Goal: Information Seeking & Learning: Learn about a topic

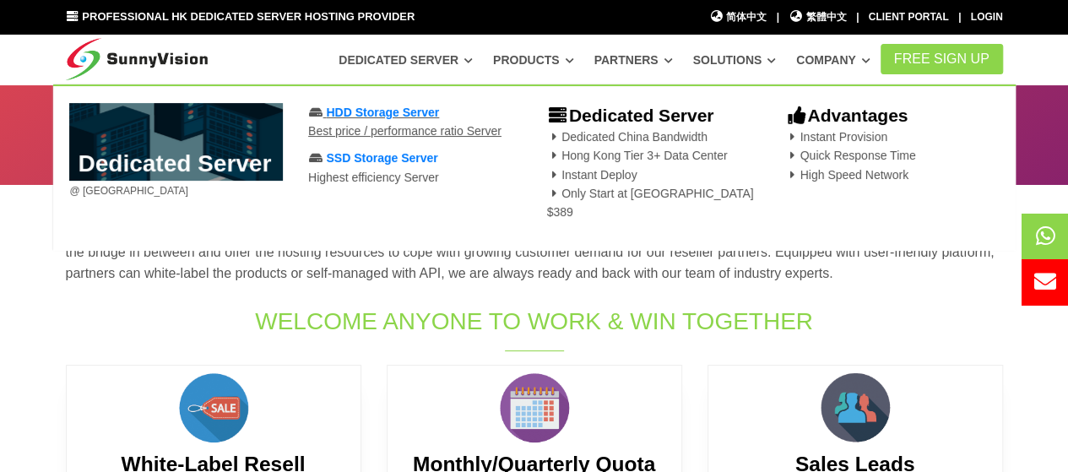
click at [368, 106] on span "HDD Storage Server" at bounding box center [382, 113] width 113 height 14
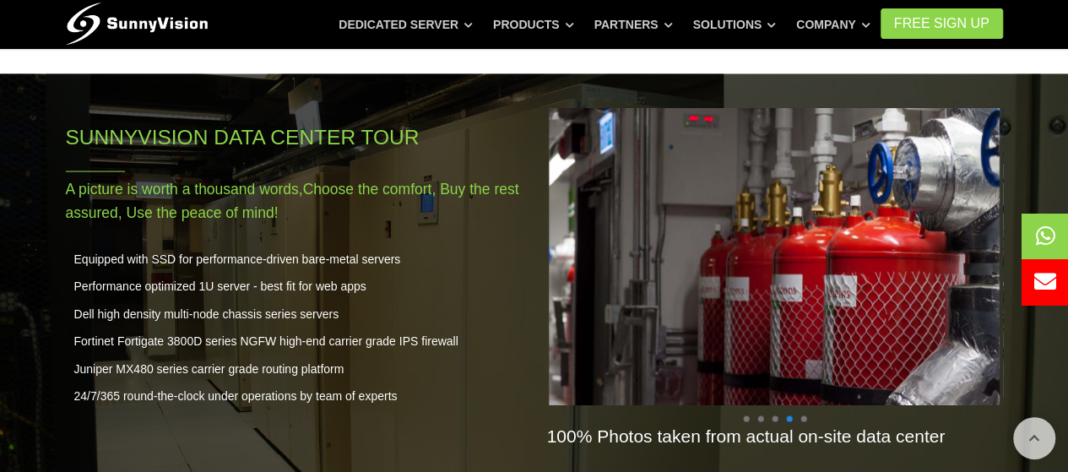
scroll to position [1549, 0]
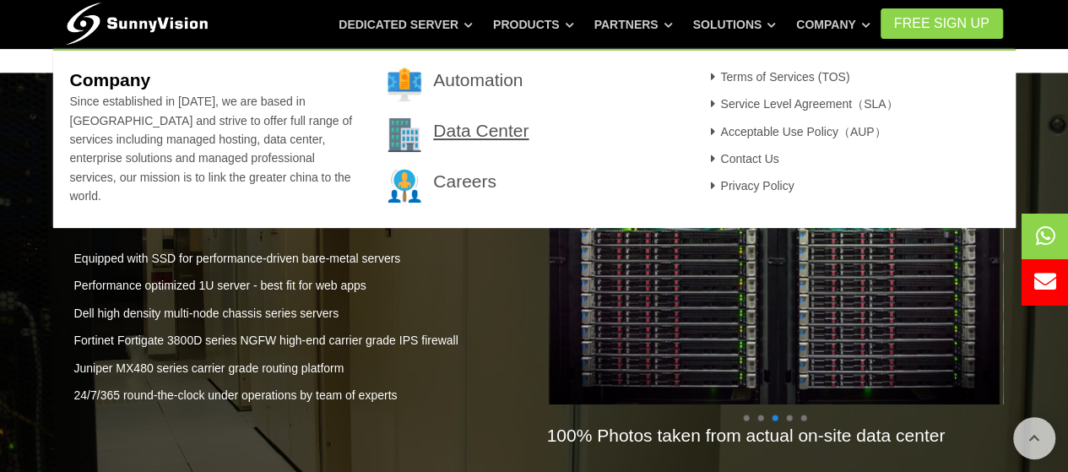
click at [454, 138] on link "Data Center" at bounding box center [480, 130] width 95 height 19
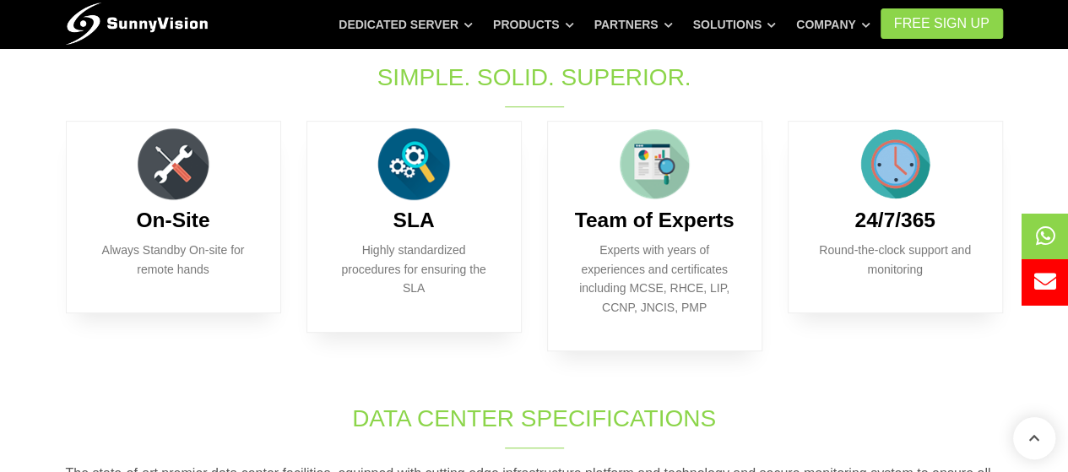
scroll to position [378, 0]
drag, startPoint x: 583, startPoint y: 283, endPoint x: 530, endPoint y: 384, distance: 114.5
click at [530, 384] on div "On-Site Always Standby On-site for remote hands SLA Highly standardized procedu…" at bounding box center [534, 260] width 963 height 281
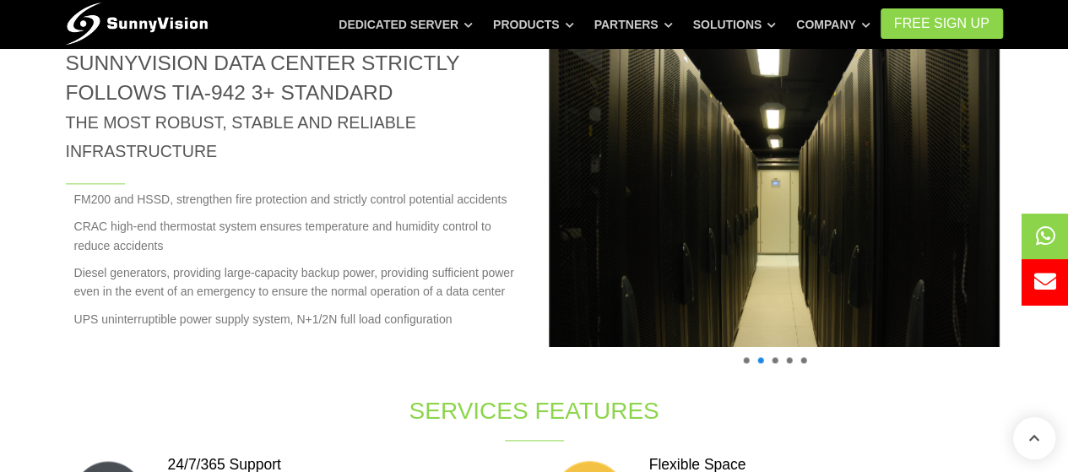
scroll to position [891, 0]
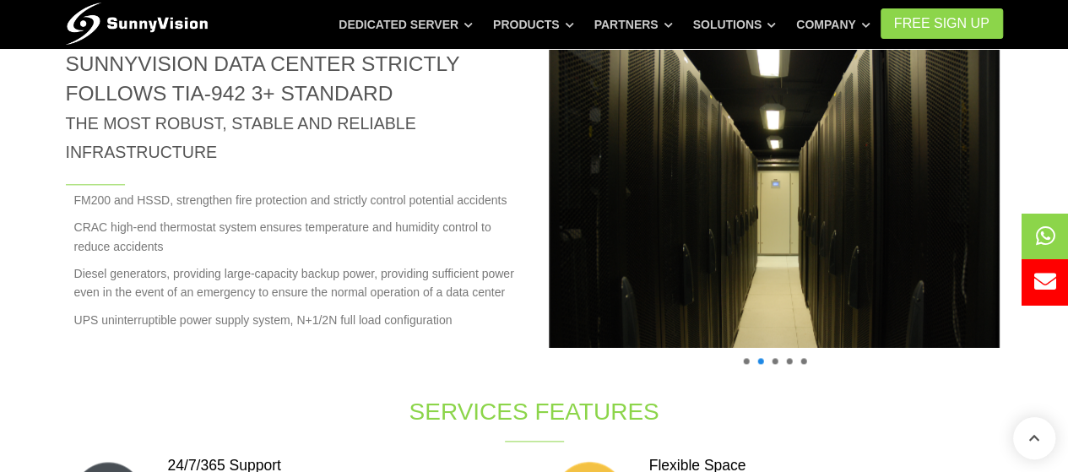
click at [774, 360] on span at bounding box center [775, 361] width 6 height 6
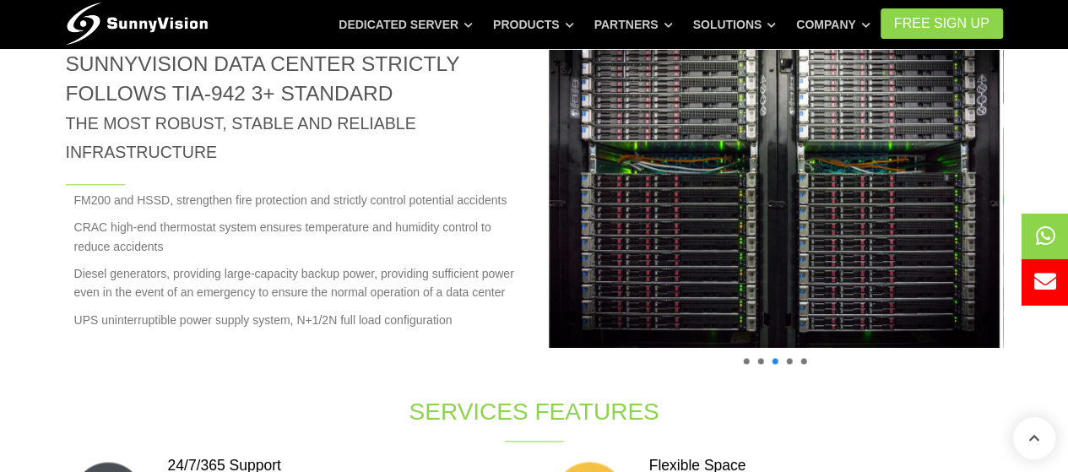
click at [788, 361] on span at bounding box center [789, 361] width 6 height 6
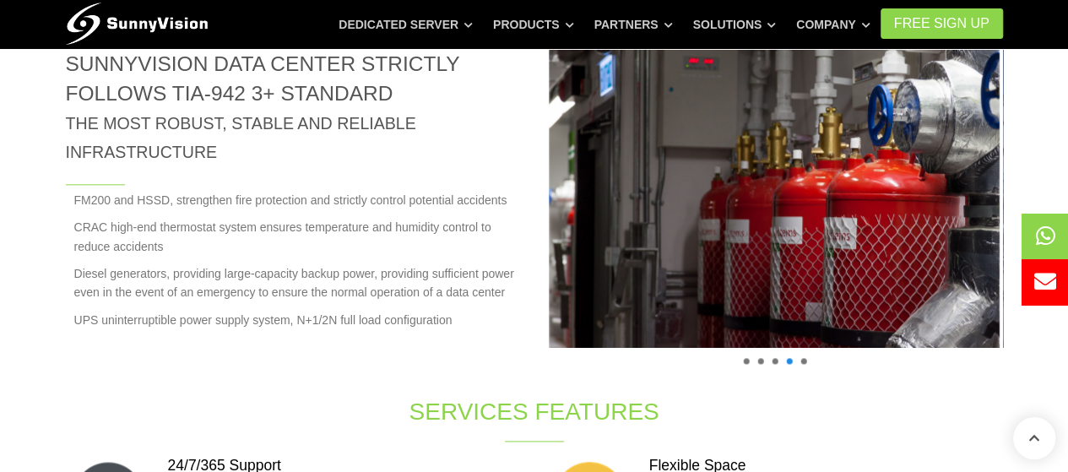
click at [802, 360] on span at bounding box center [804, 361] width 6 height 6
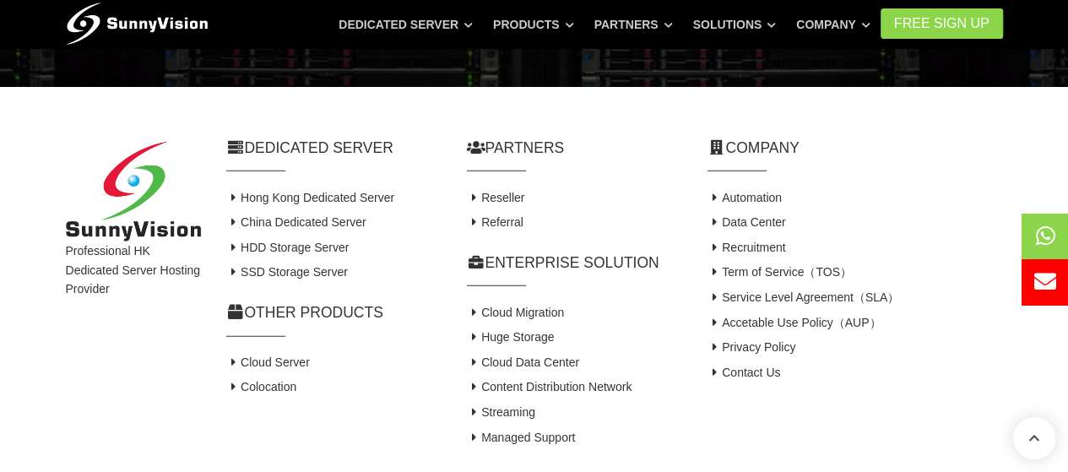
scroll to position [2053, 0]
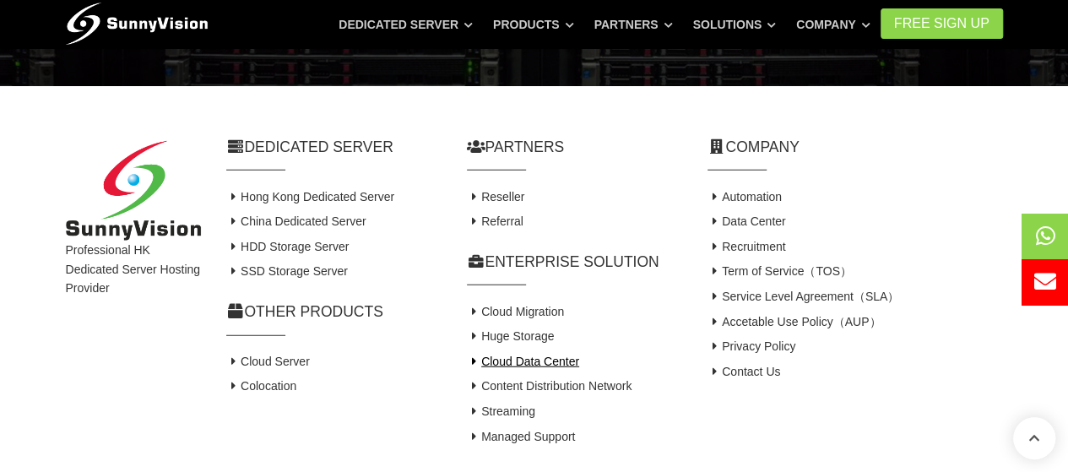
click at [541, 360] on link "Cloud Data Center" at bounding box center [523, 362] width 112 height 14
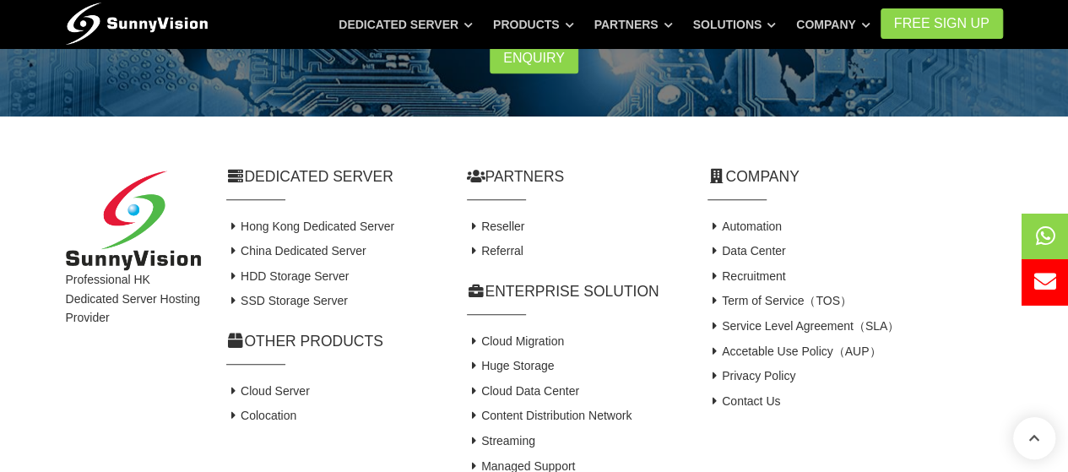
scroll to position [718, 0]
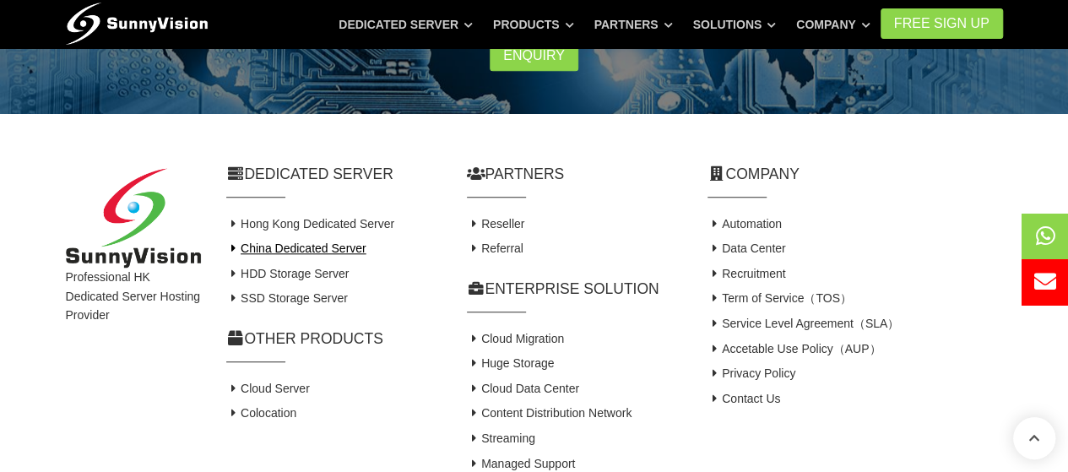
click at [323, 247] on link "China Dedicated Server" at bounding box center [296, 249] width 140 height 14
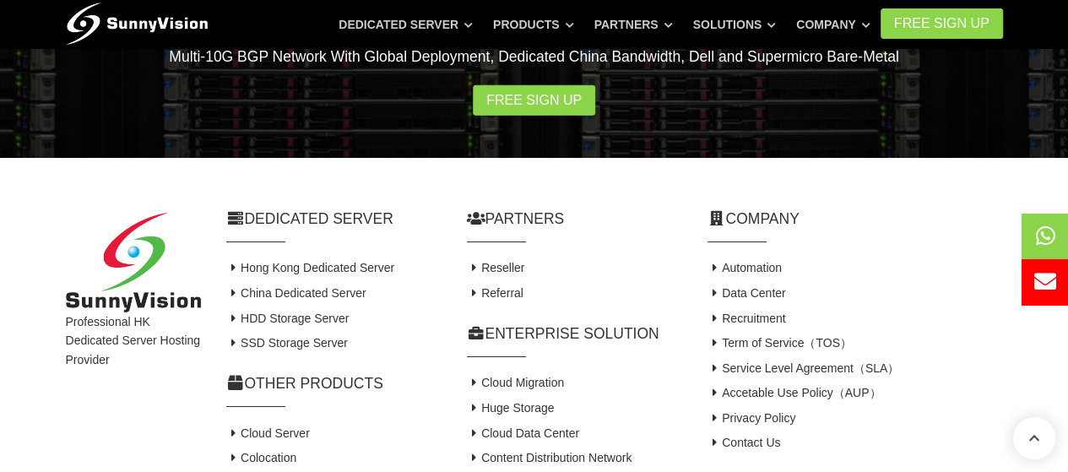
scroll to position [2646, 0]
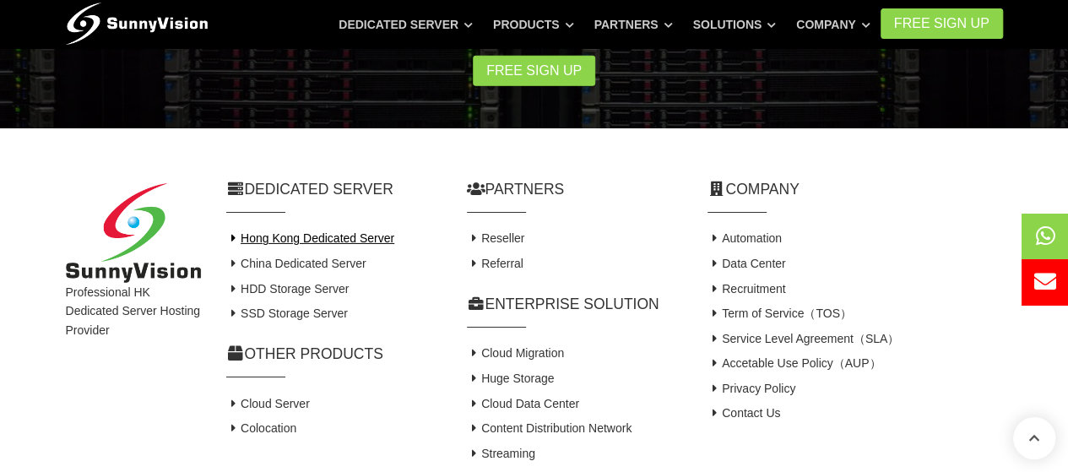
click at [333, 231] on link "Hong Kong Dedicated Server" at bounding box center [310, 238] width 169 height 14
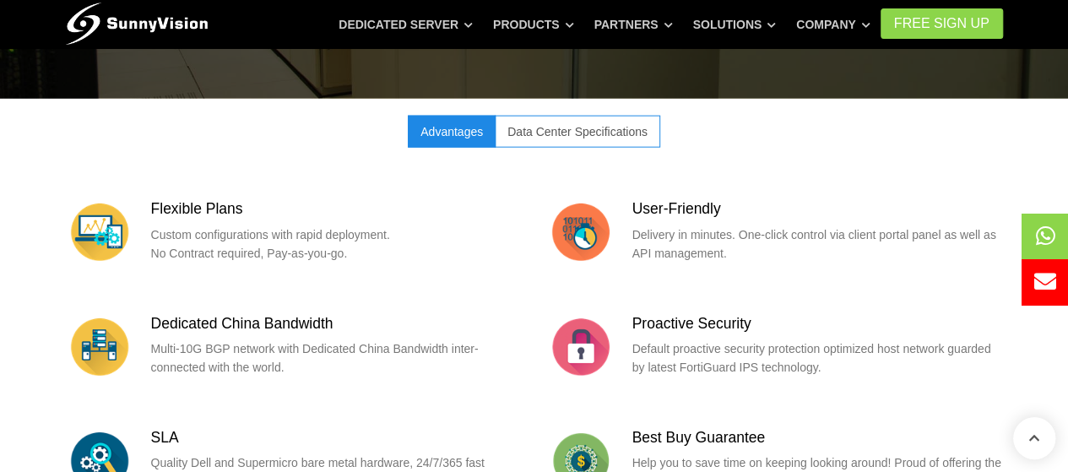
scroll to position [1953, 0]
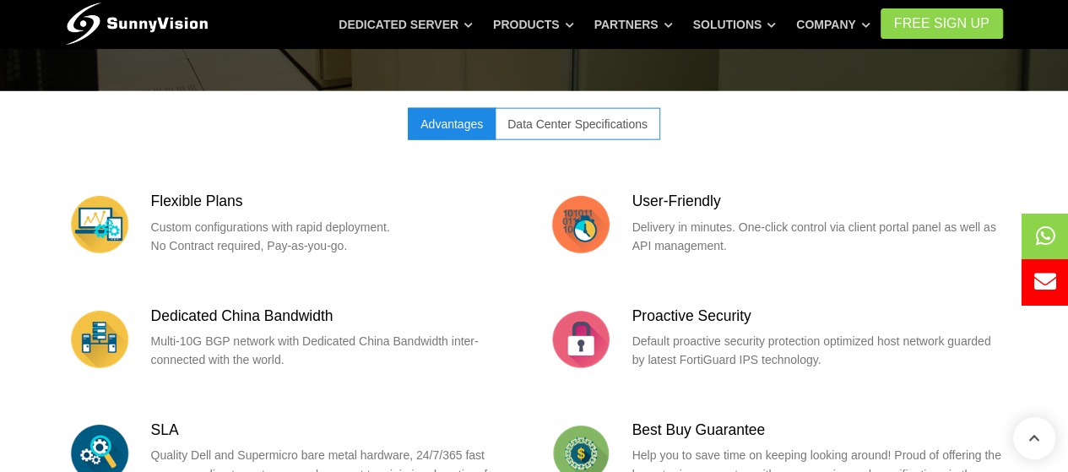
click at [546, 108] on link "Data Center Specifications" at bounding box center [578, 124] width 166 height 32
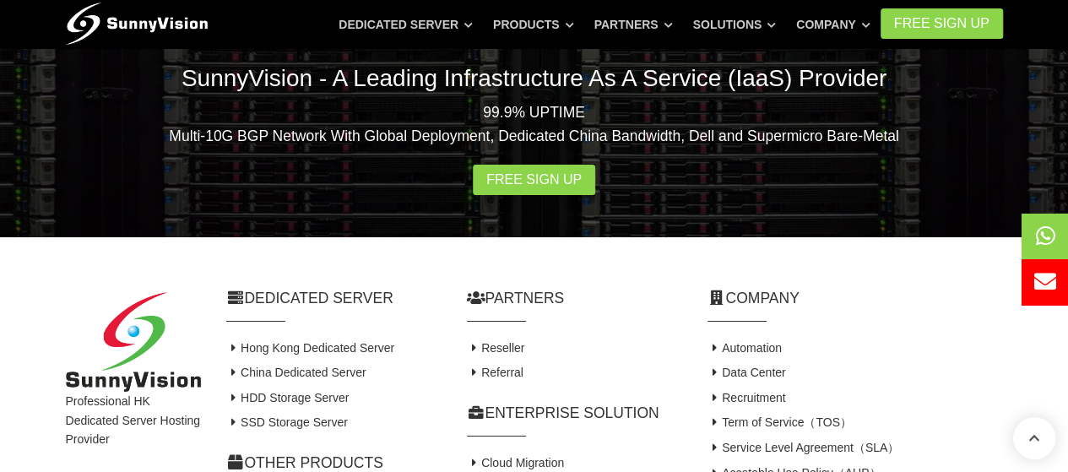
scroll to position [3099, 0]
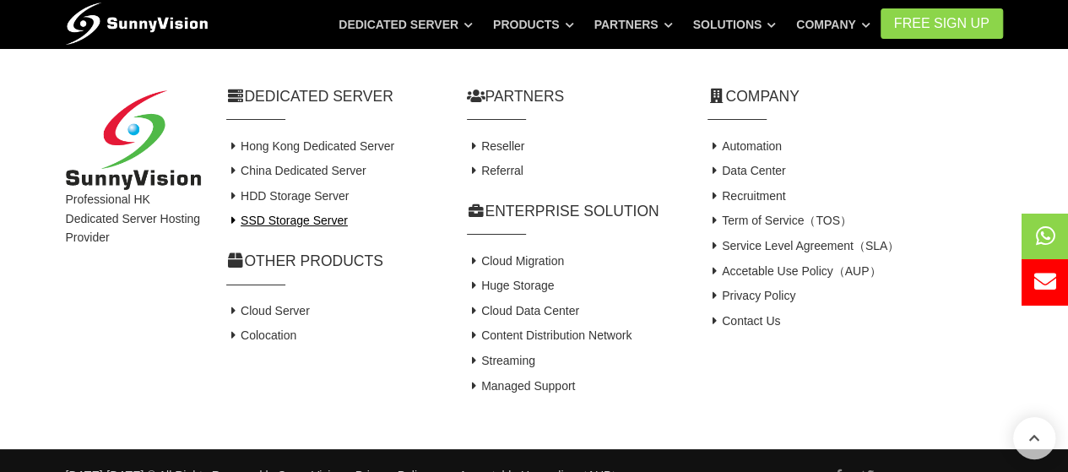
click at [325, 214] on link "SSD Storage Server" at bounding box center [287, 221] width 122 height 14
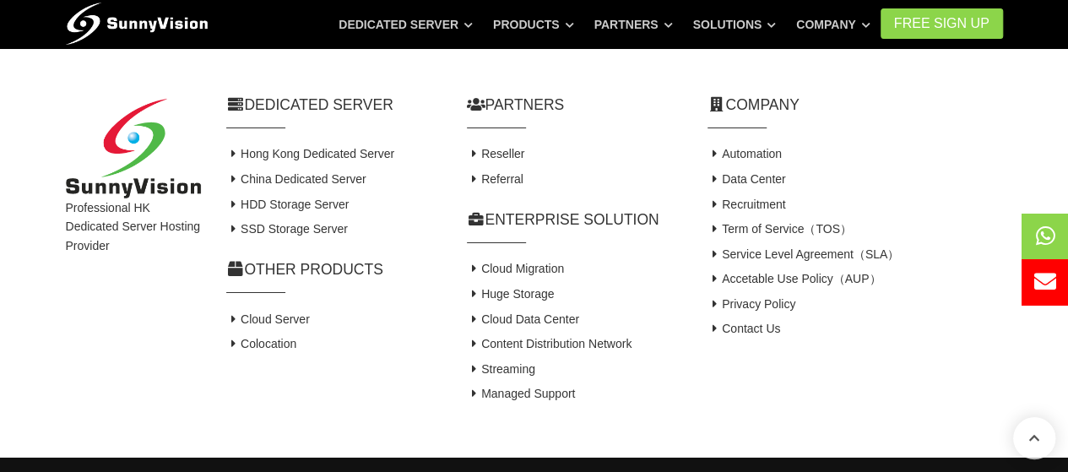
scroll to position [2728, 0]
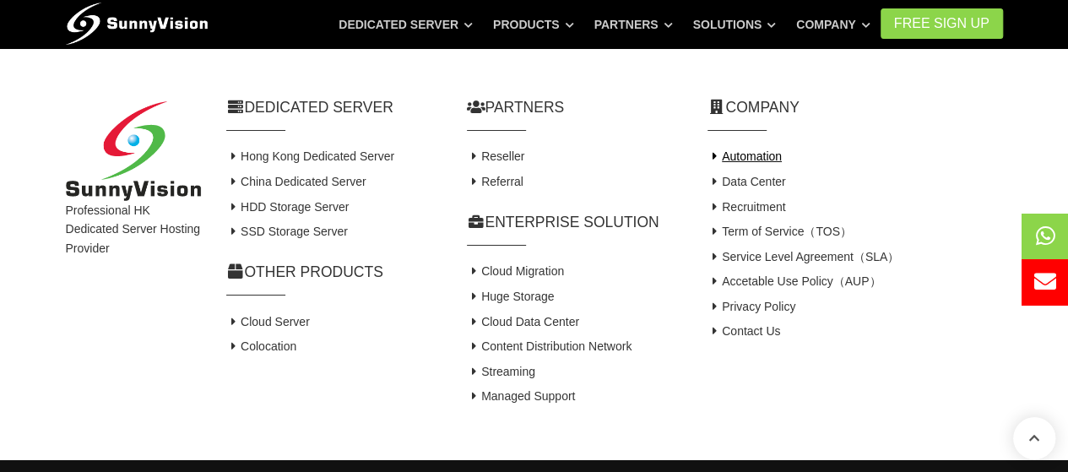
click at [751, 149] on link "Automation" at bounding box center [745, 156] width 74 height 14
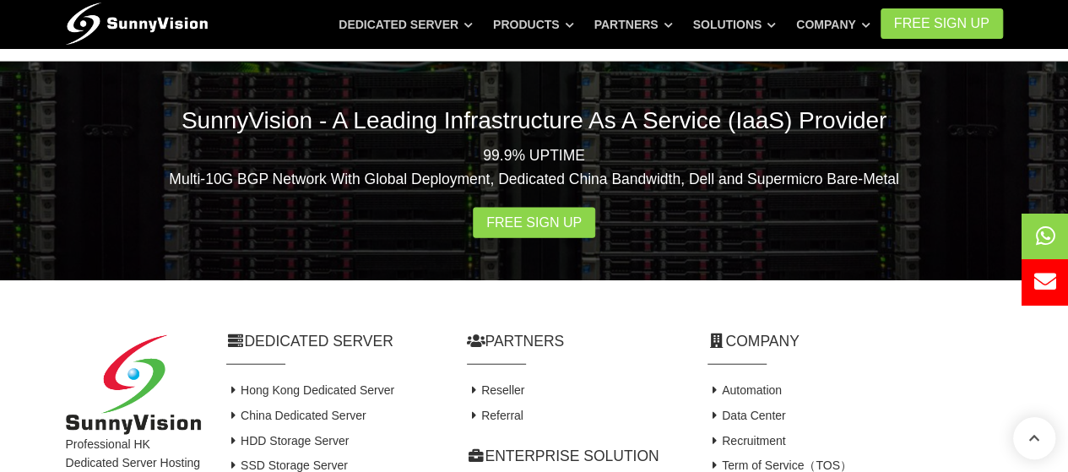
scroll to position [1786, 0]
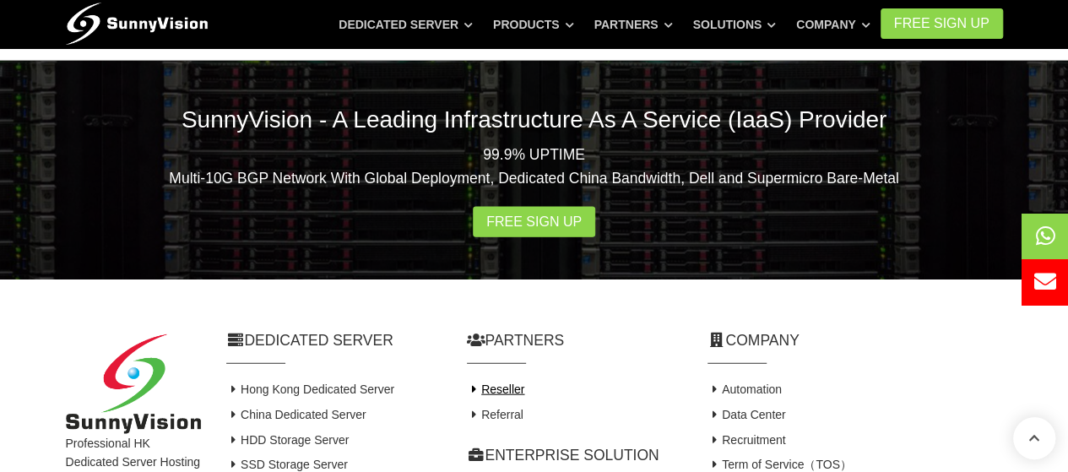
click at [514, 383] on link "Reseller" at bounding box center [496, 390] width 58 height 14
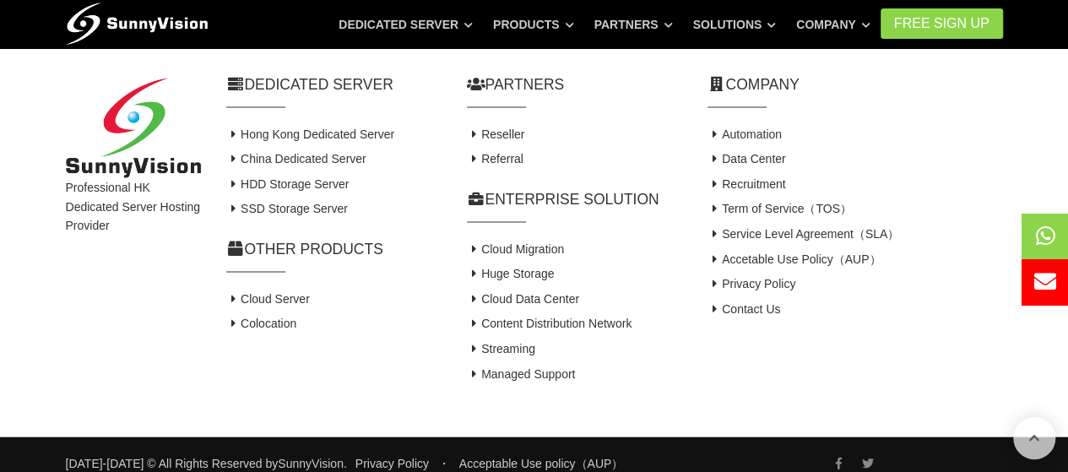
scroll to position [1623, 0]
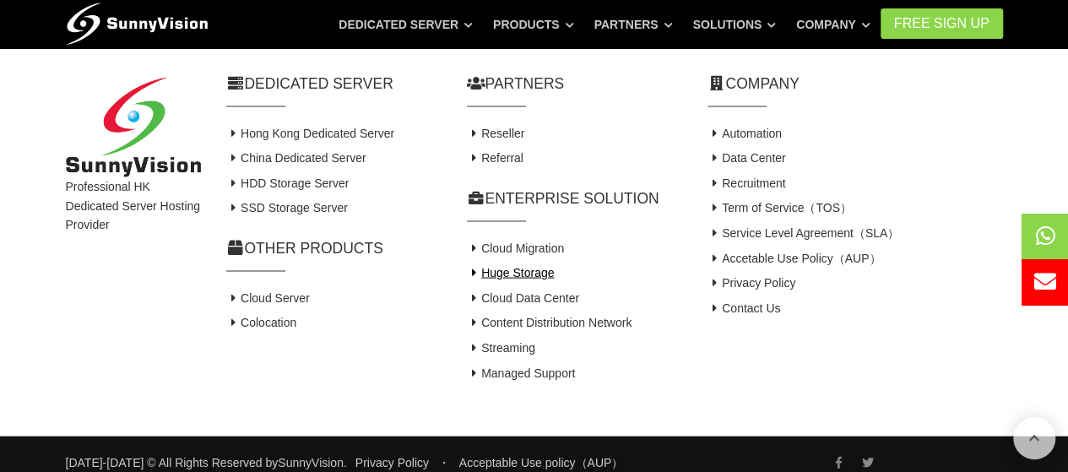
click at [540, 280] on link "Huge Storage" at bounding box center [511, 273] width 88 height 14
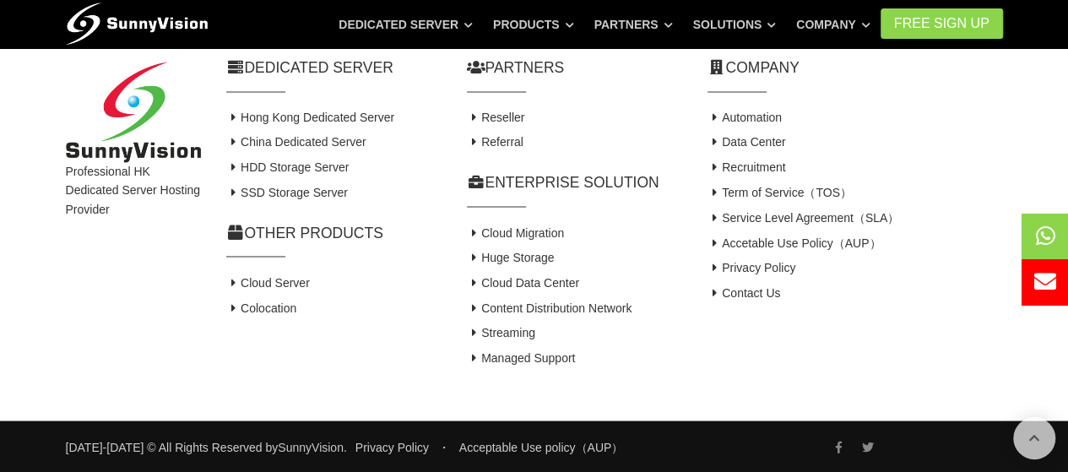
scroll to position [1399, 0]
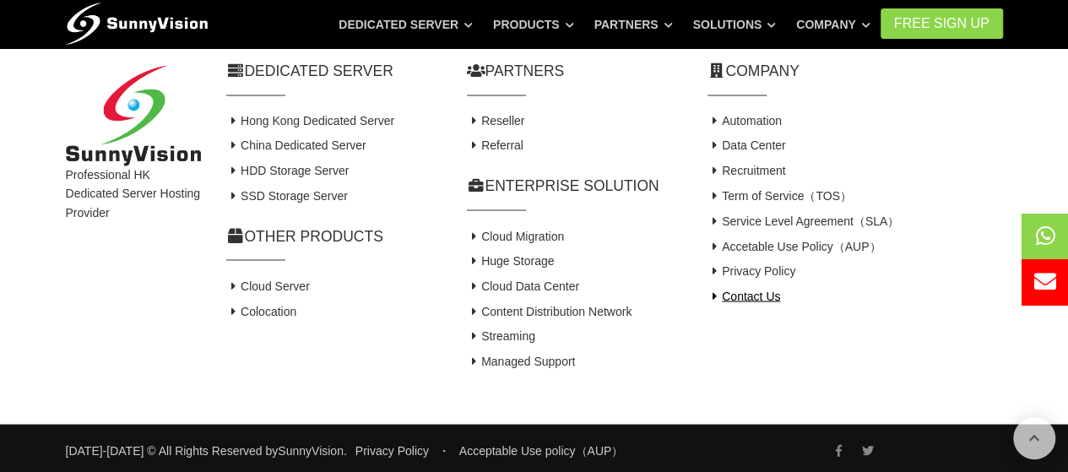
click at [757, 300] on link "Contact Us" at bounding box center [744, 296] width 73 height 14
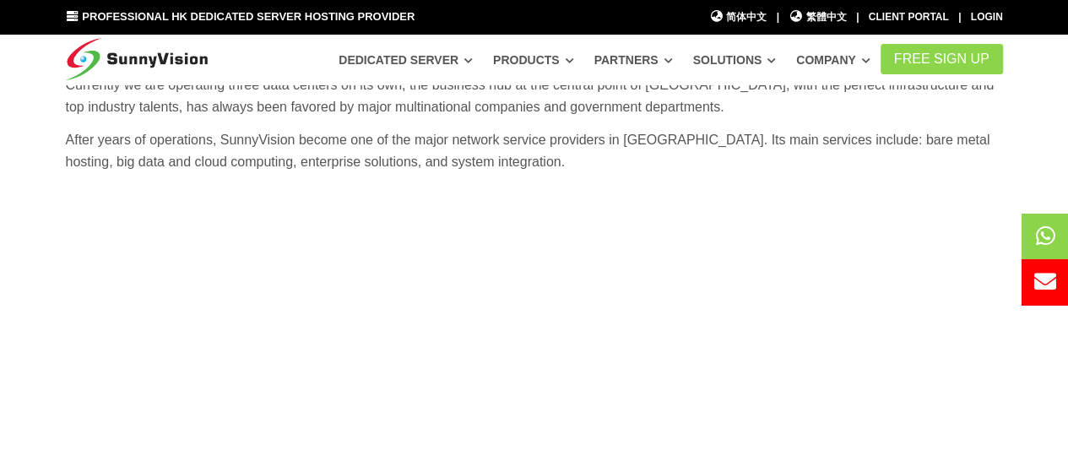
scroll to position [201, 0]
click at [963, 166] on p "After years of operations, SunnyVision become one of the major network service …" at bounding box center [535, 149] width 938 height 43
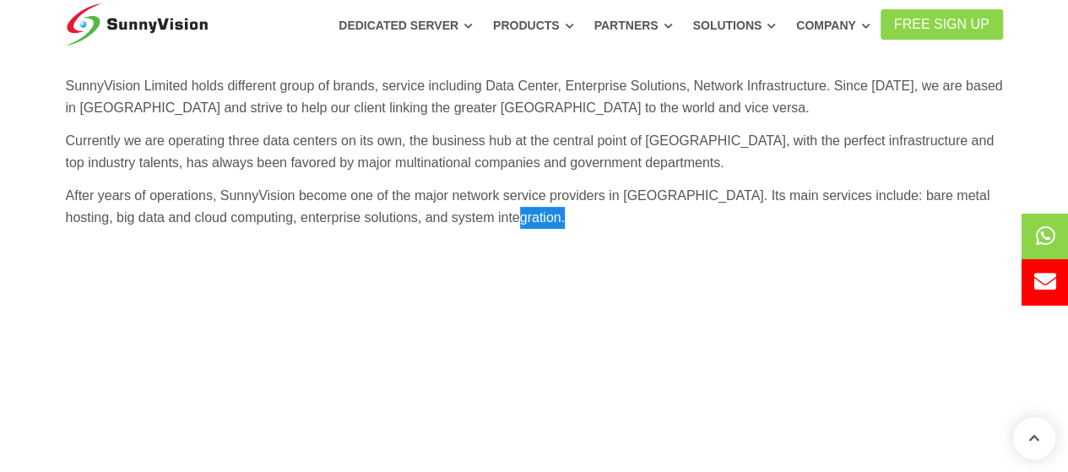
scroll to position [141, 0]
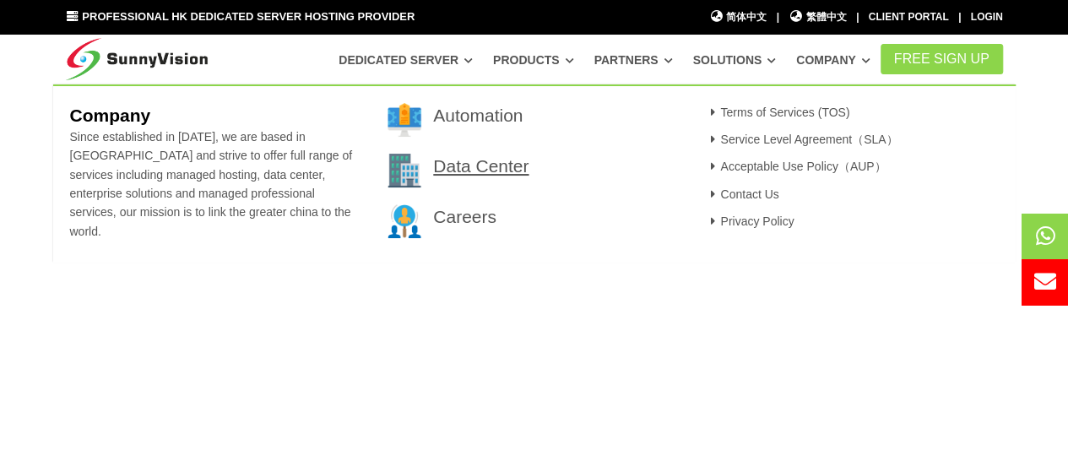
click at [514, 158] on link "Data Center" at bounding box center [480, 165] width 95 height 19
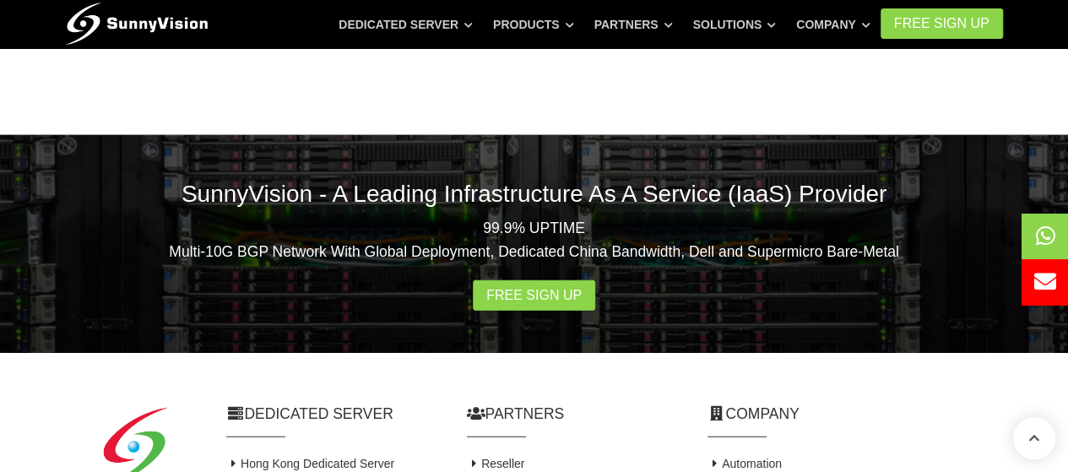
scroll to position [1801, 0]
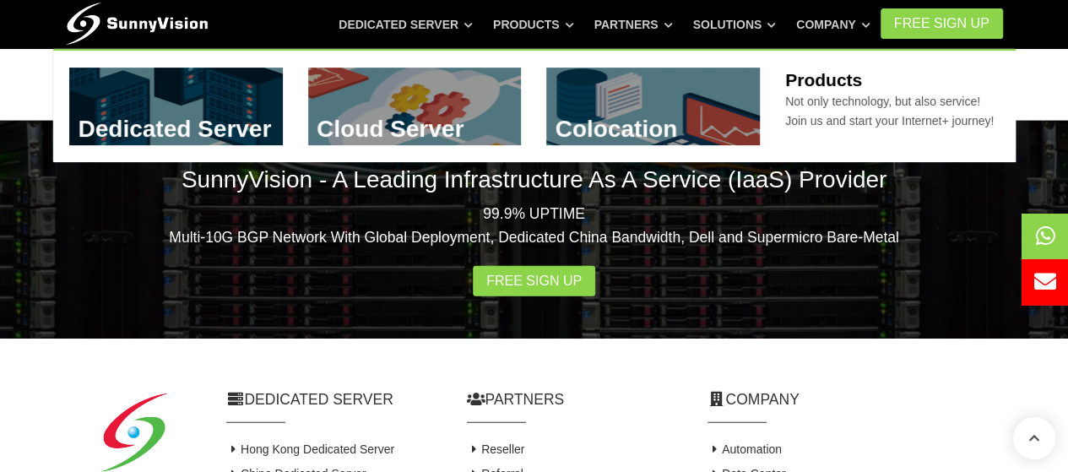
click at [486, 94] on link at bounding box center [415, 107] width 214 height 78
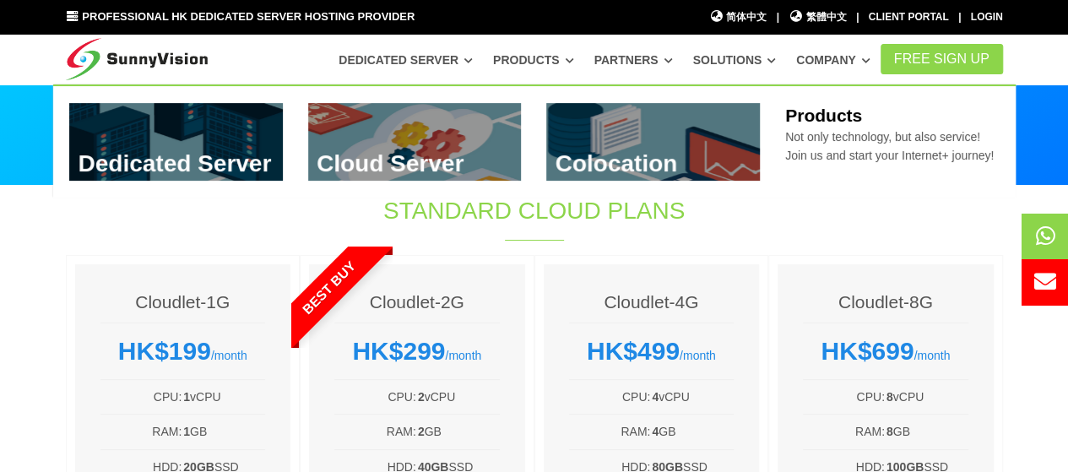
click at [603, 130] on link at bounding box center [653, 142] width 214 height 78
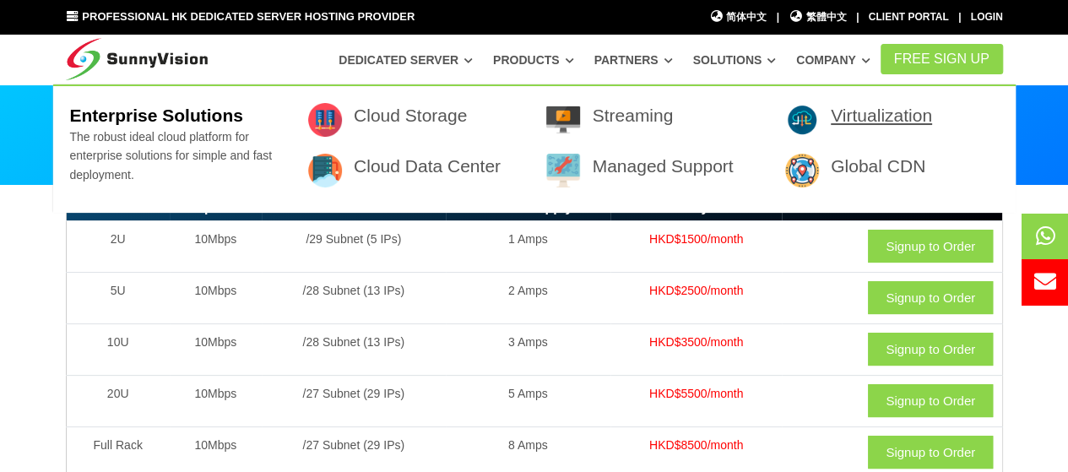
click at [850, 111] on link "Virtualization" at bounding box center [881, 115] width 101 height 19
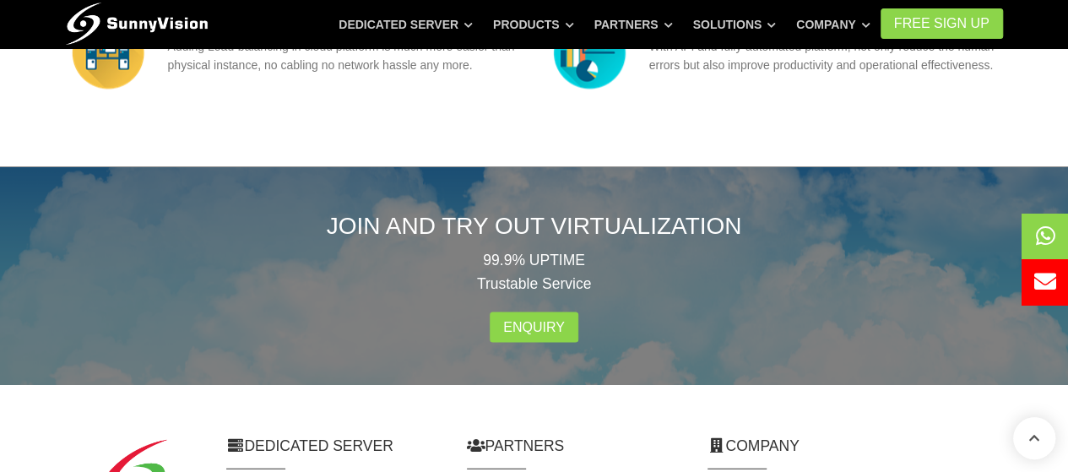
scroll to position [1998, 0]
